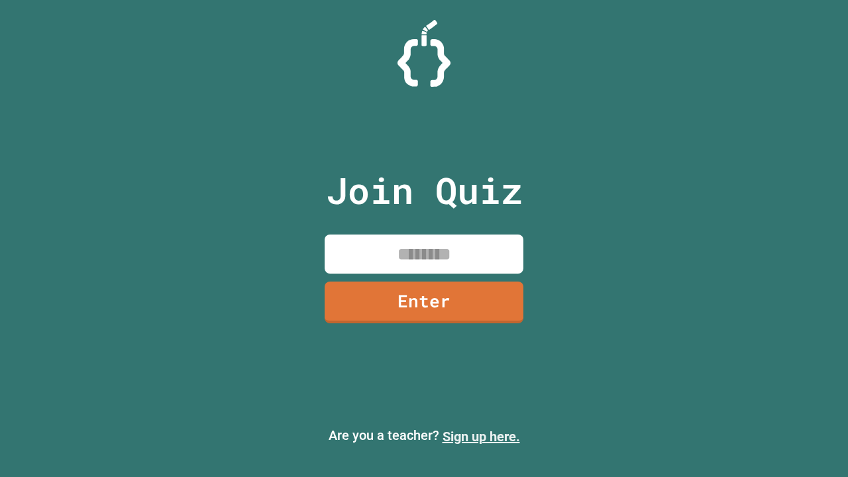
click at [481, 437] on link "Sign up here." at bounding box center [482, 437] width 78 height 16
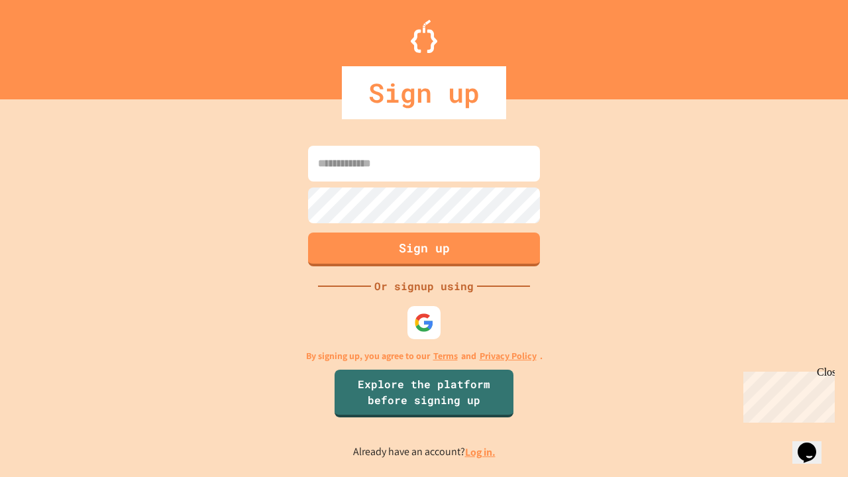
click at [481, 452] on link "Log in." at bounding box center [480, 452] width 30 height 14
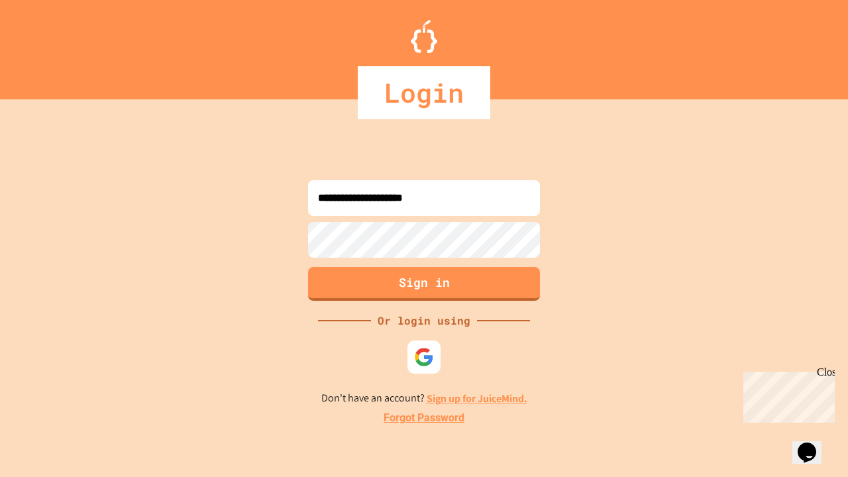
type input "**********"
